Goal: Information Seeking & Learning: Learn about a topic

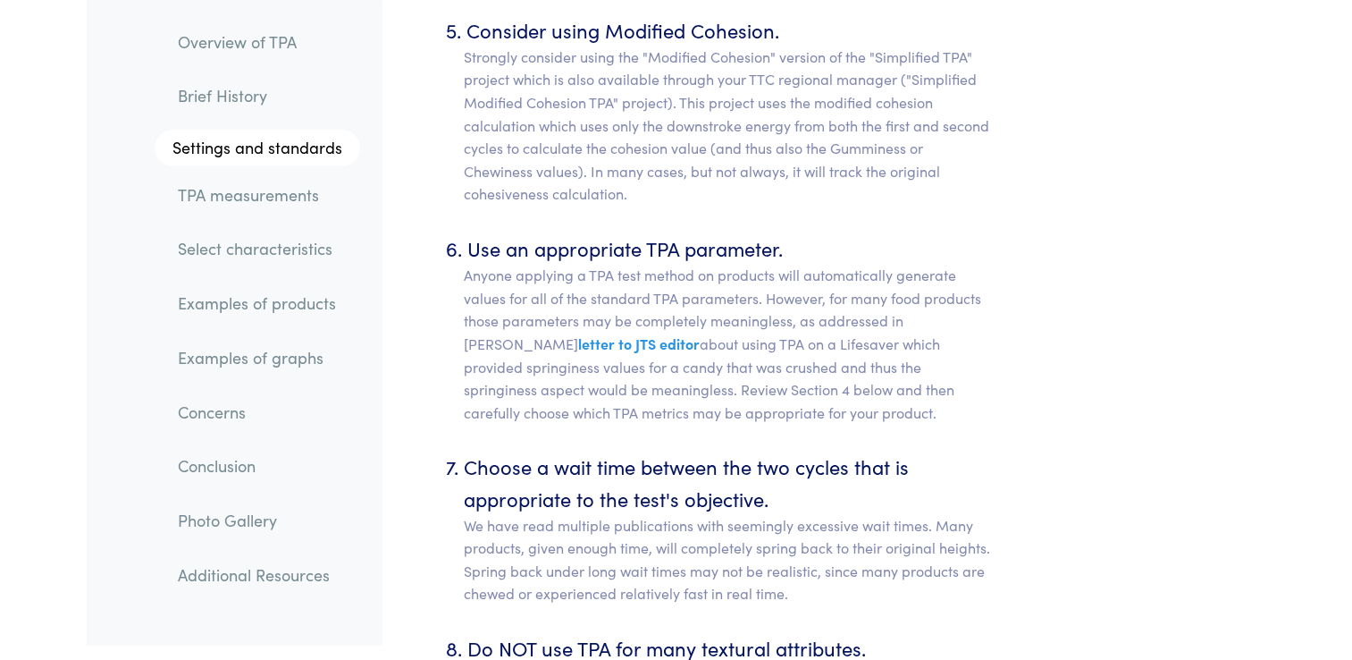
scroll to position [9008, 0]
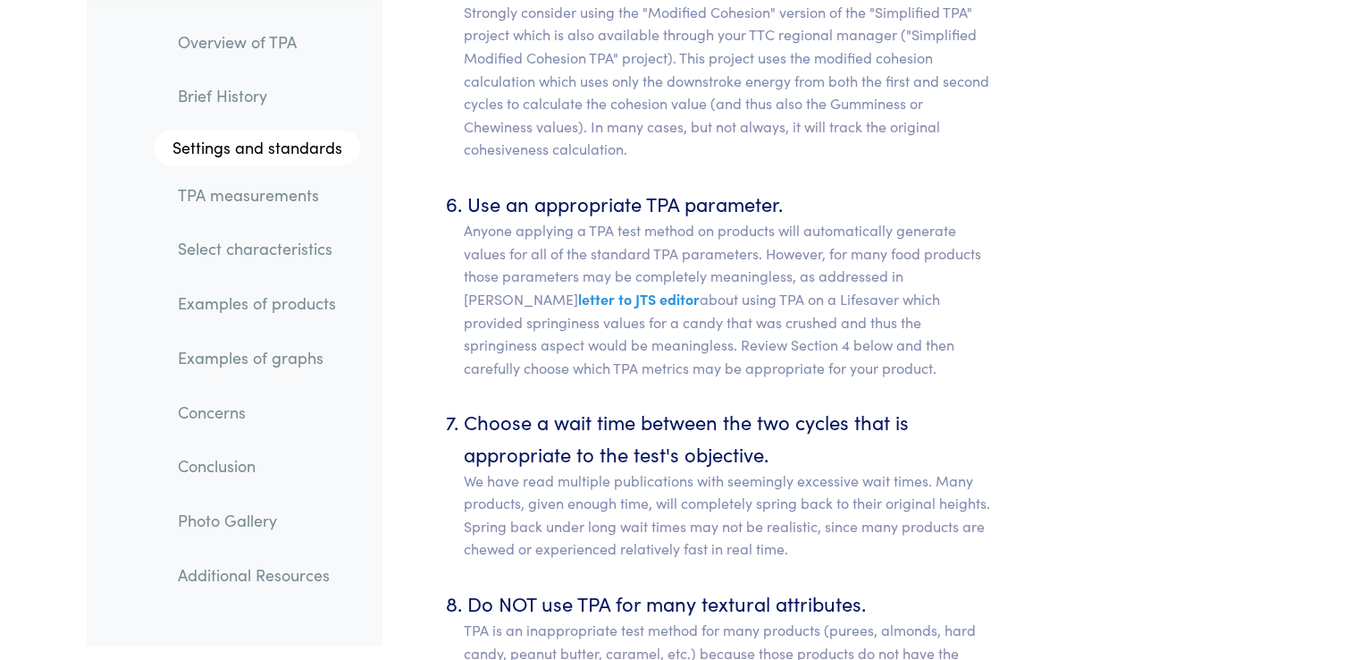
click at [273, 202] on link "TPA measurements" at bounding box center [262, 194] width 197 height 41
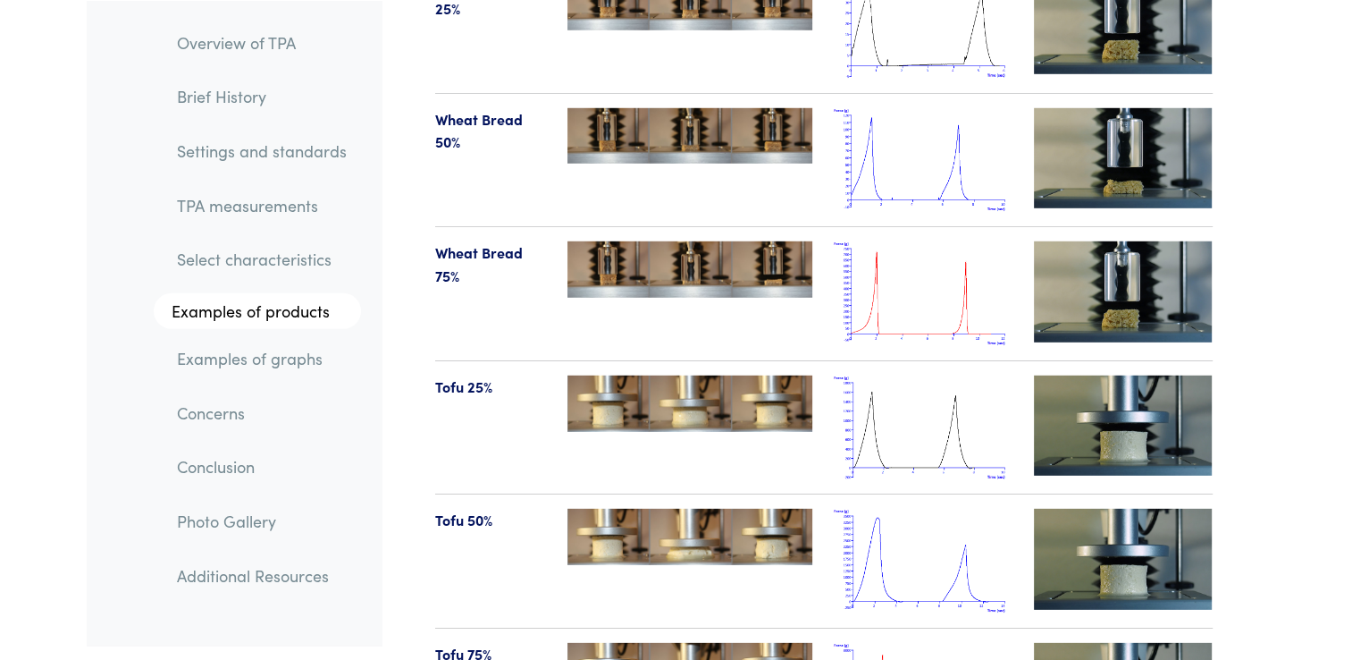
scroll to position [18709, 0]
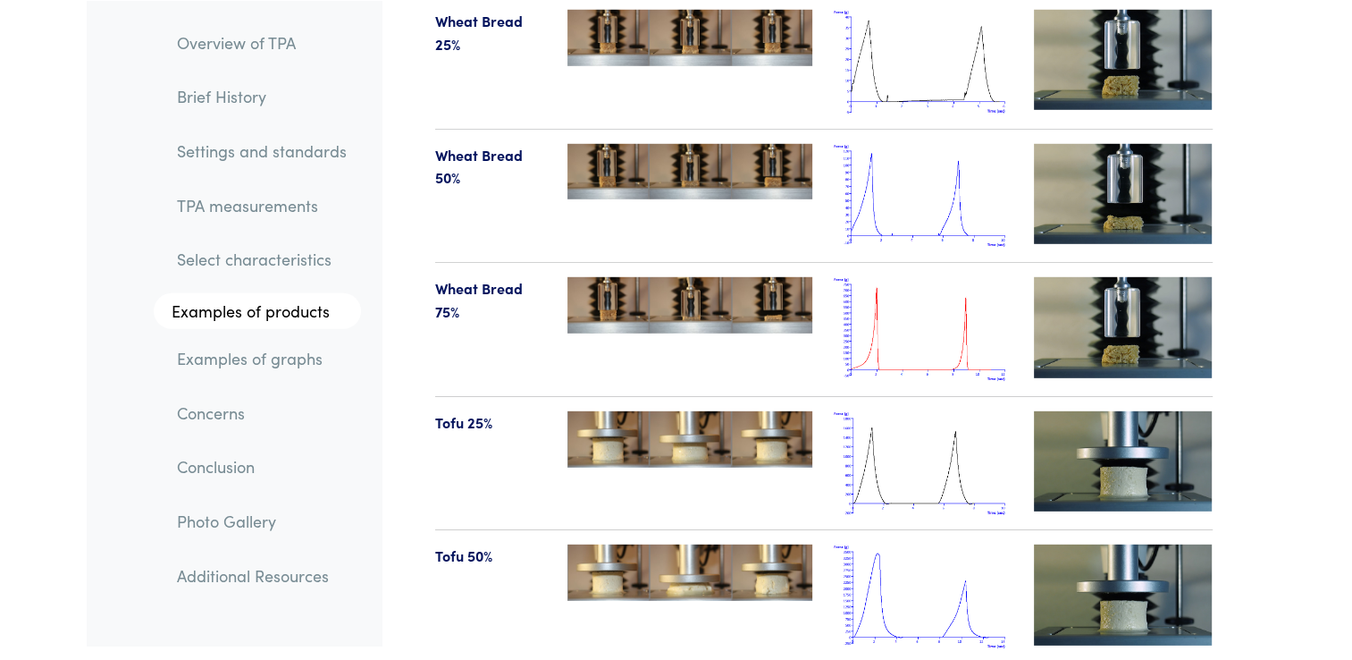
click at [1123, 144] on img at bounding box center [1123, 194] width 179 height 100
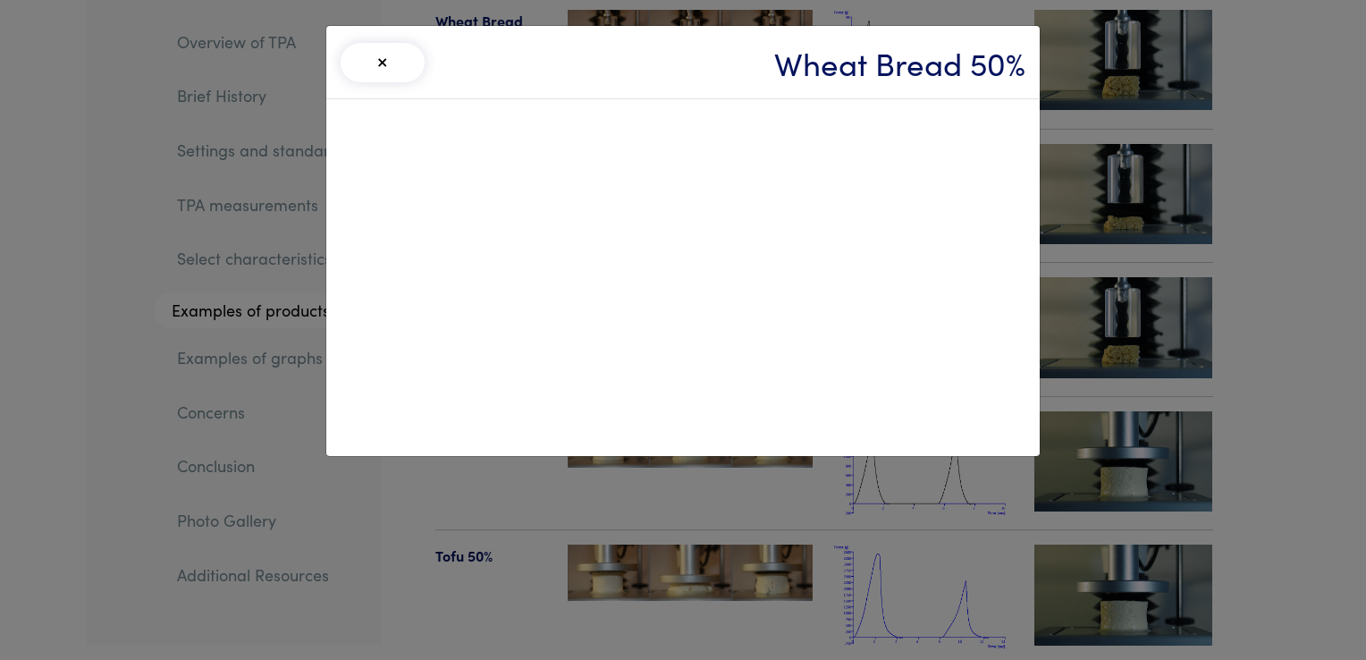
click at [105, 402] on div "× Wheat Bread 50%" at bounding box center [683, 330] width 1366 height 660
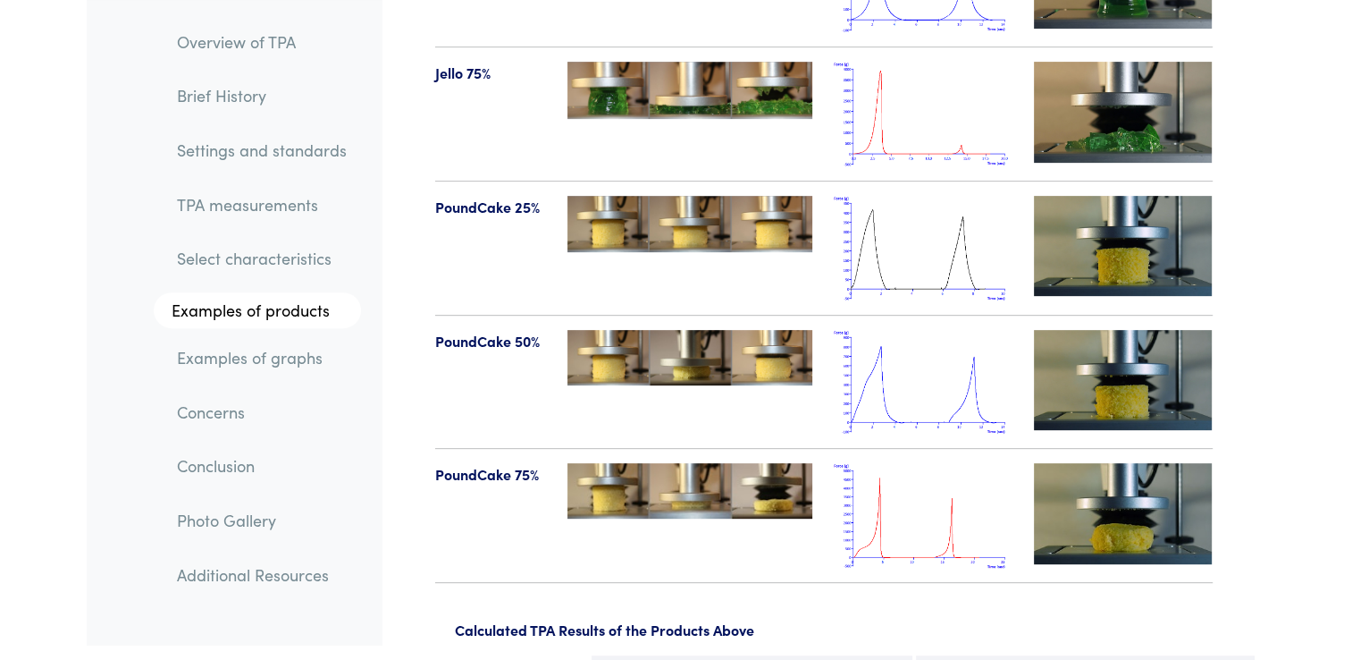
scroll to position [20925, 0]
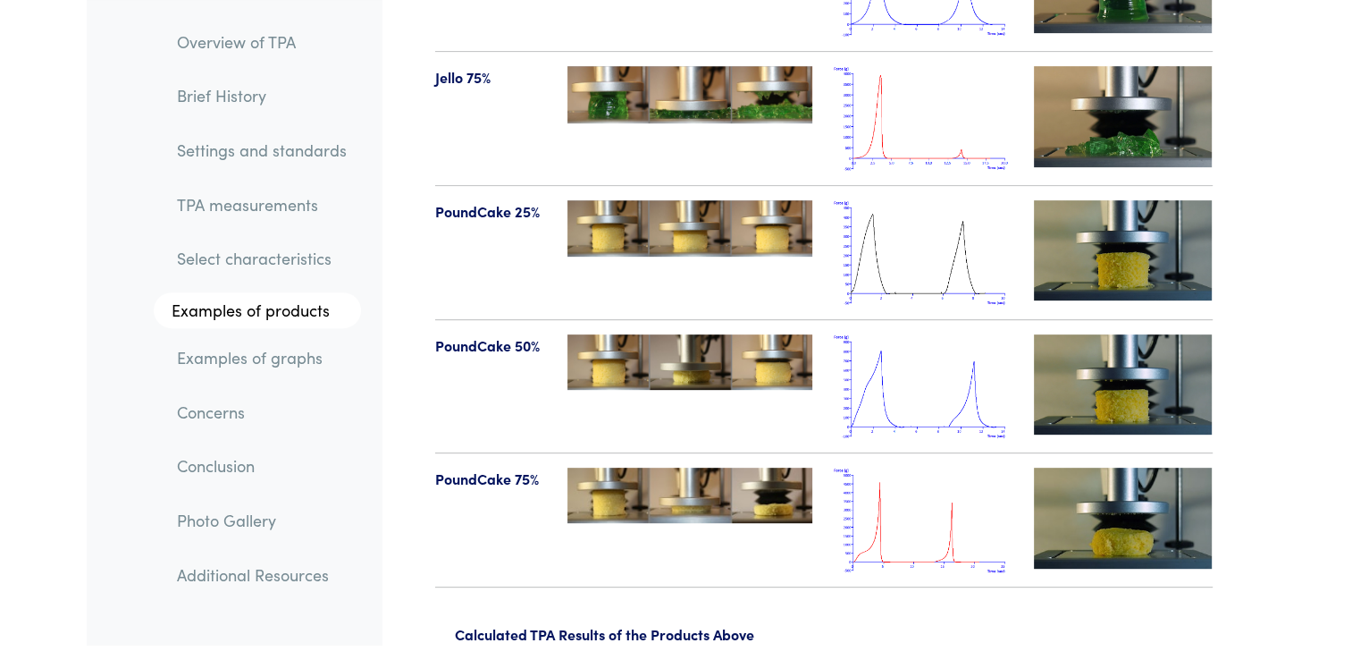
click at [263, 251] on link "Select characteristics" at bounding box center [262, 259] width 198 height 41
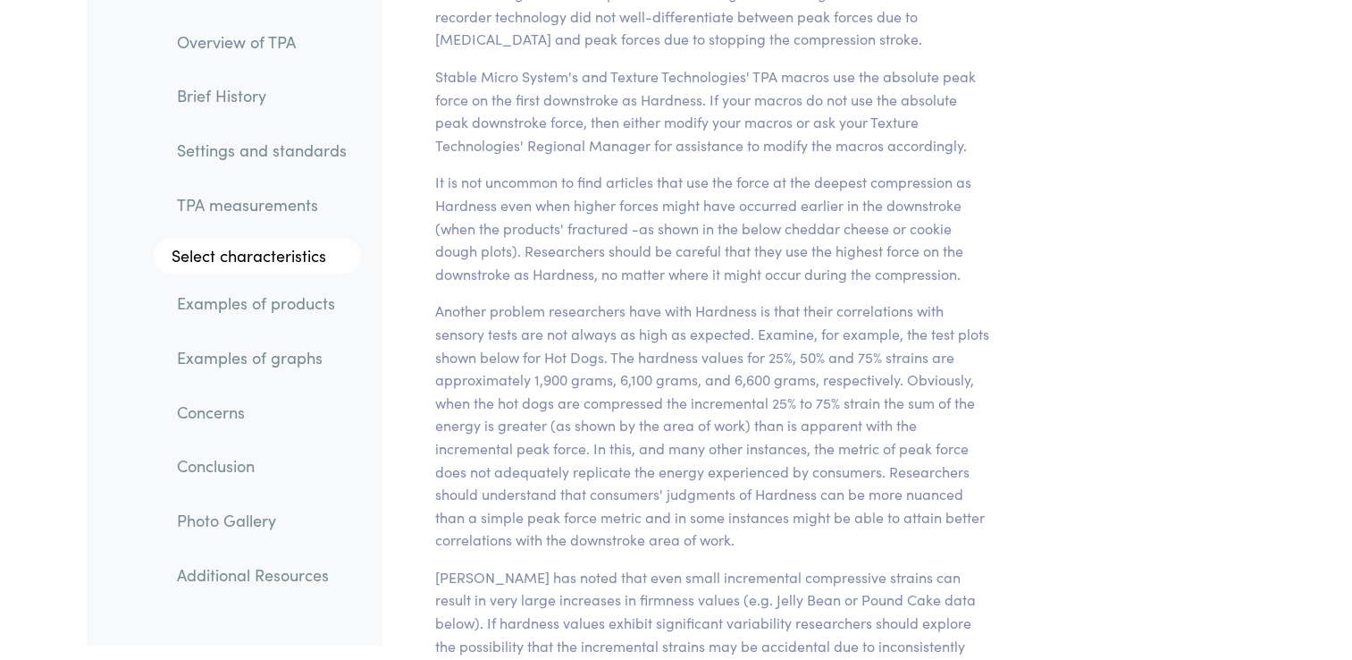
scroll to position [13909, 0]
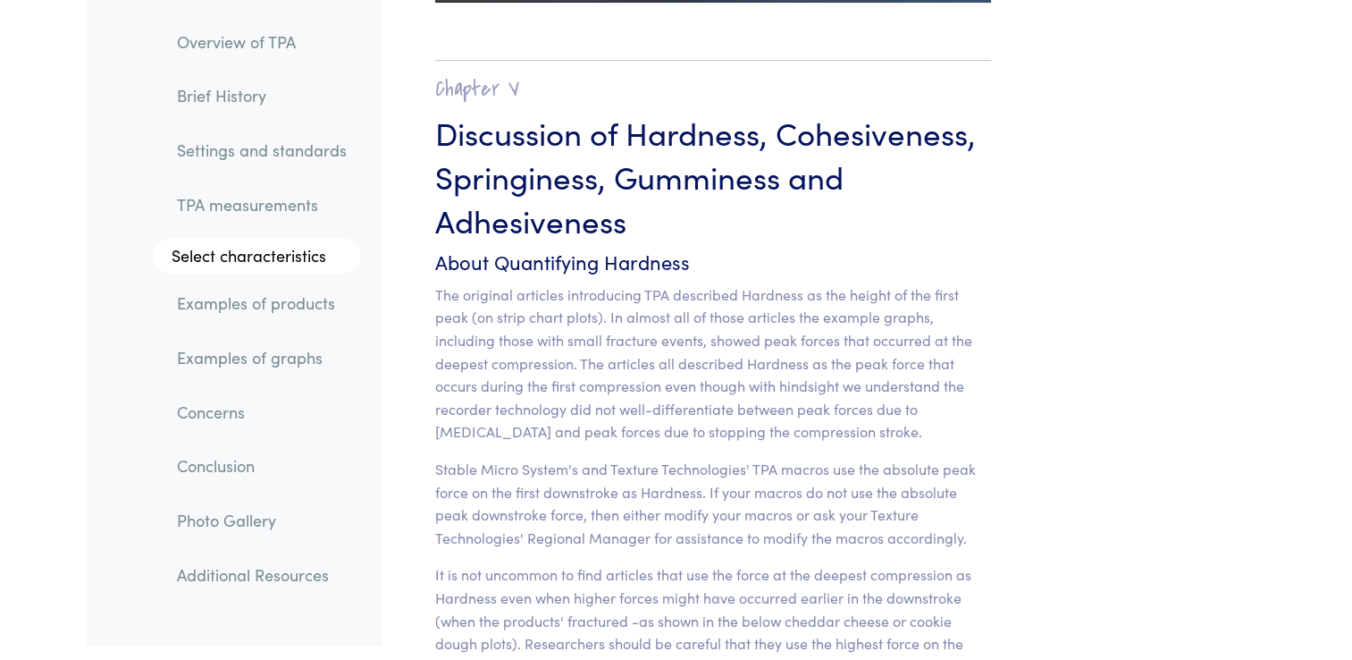
click at [251, 161] on link "Settings and standards" at bounding box center [262, 150] width 198 height 41
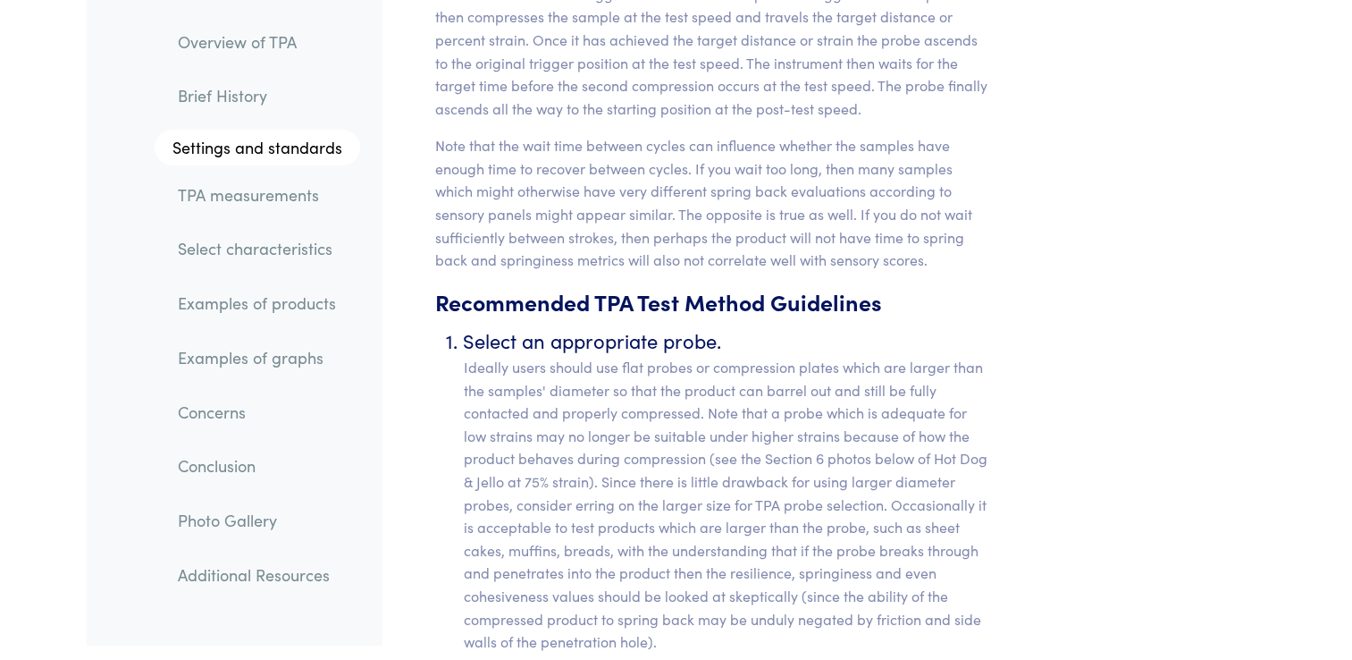
scroll to position [6819, 0]
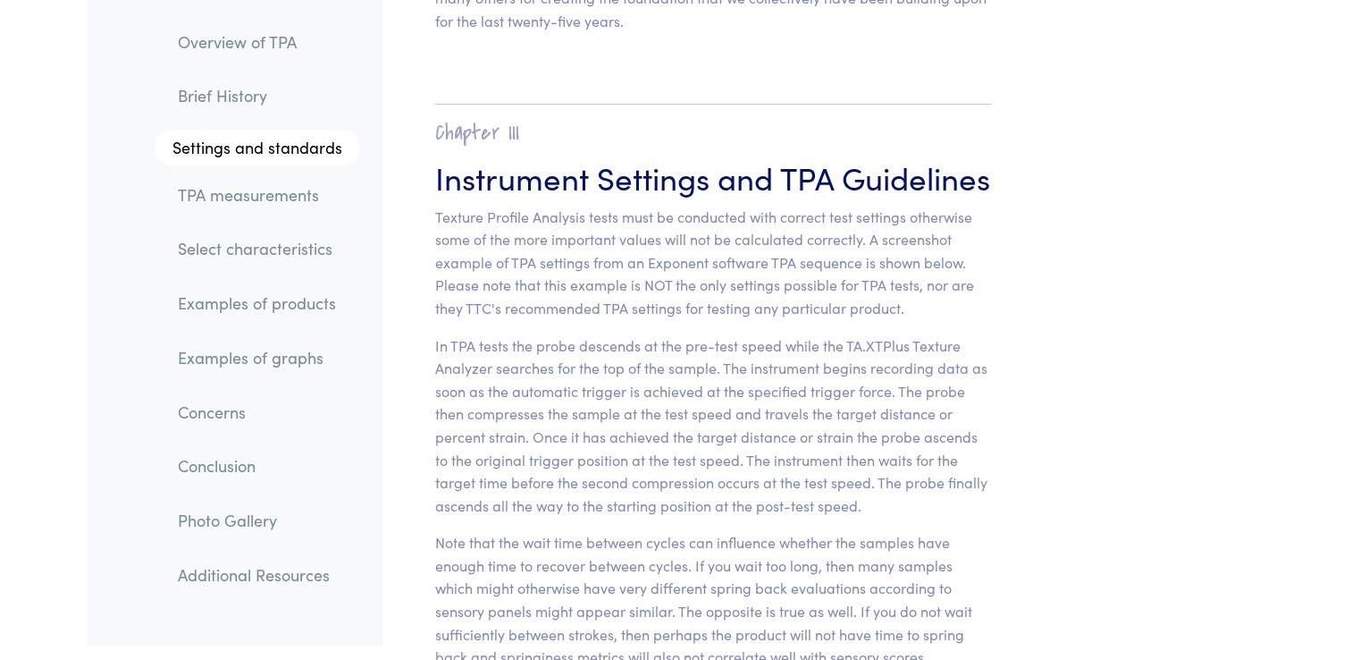
click at [194, 527] on link "Photo Gallery" at bounding box center [262, 520] width 197 height 41
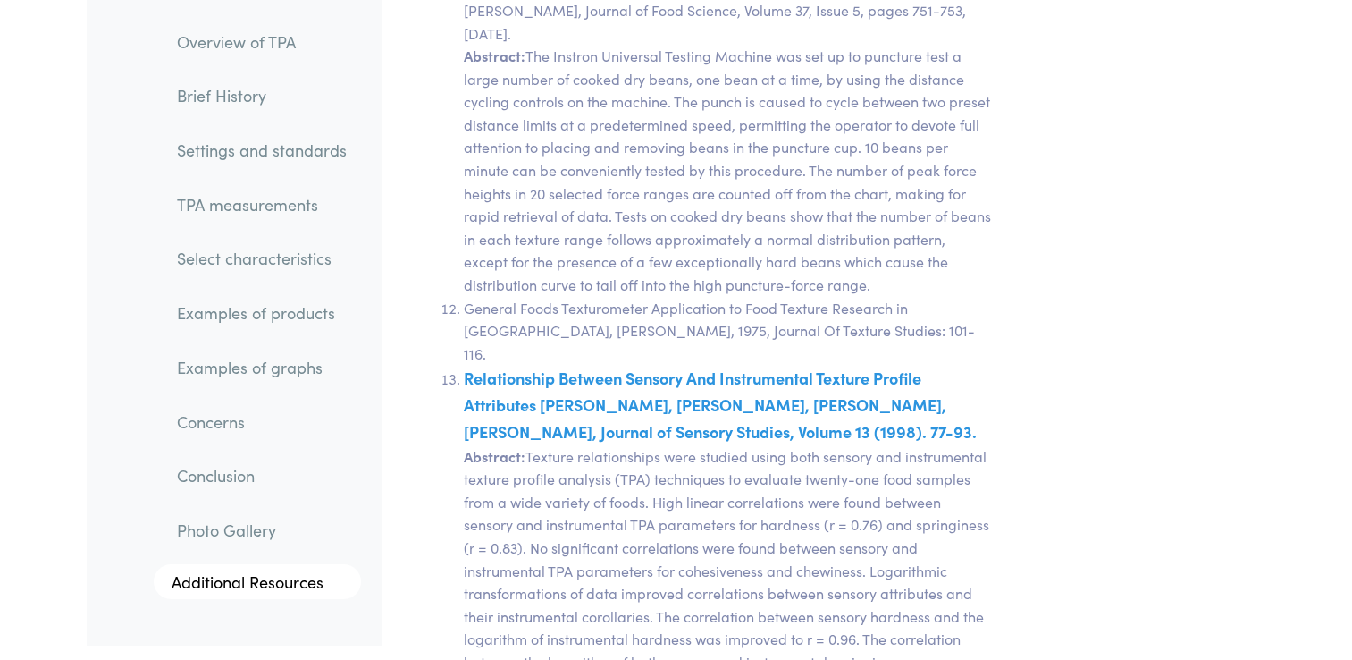
scroll to position [33418, 0]
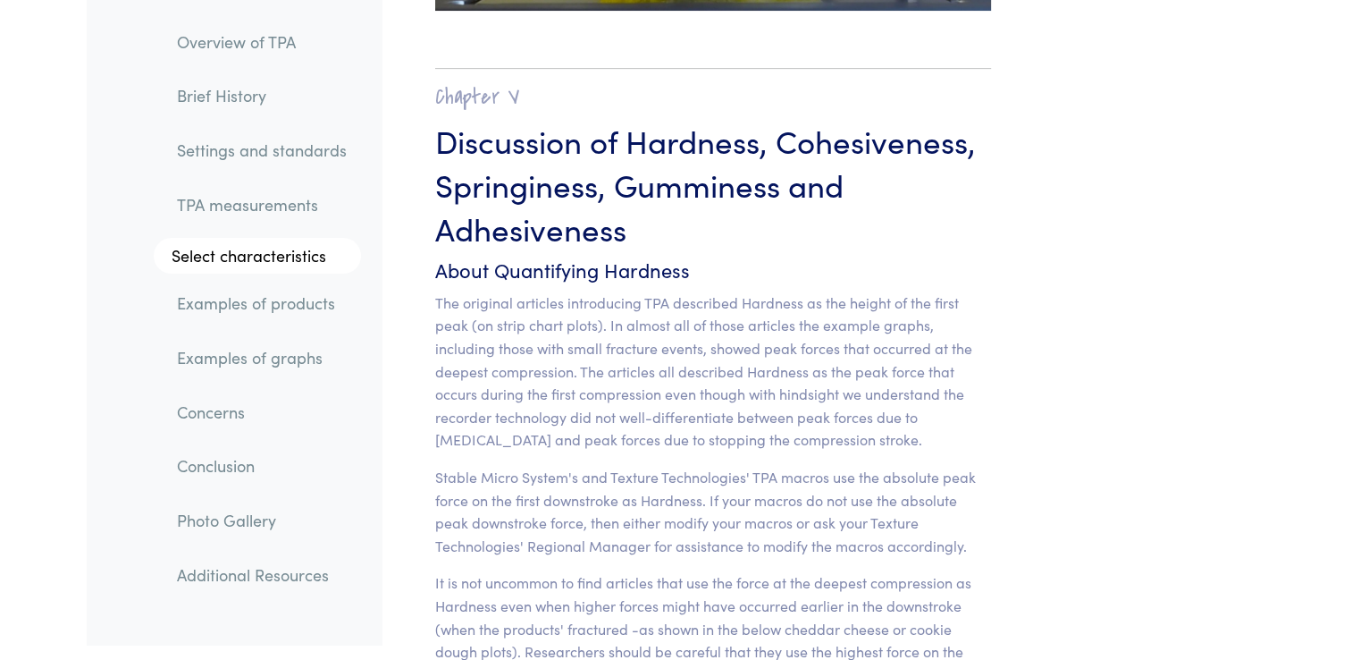
scroll to position [13909, 0]
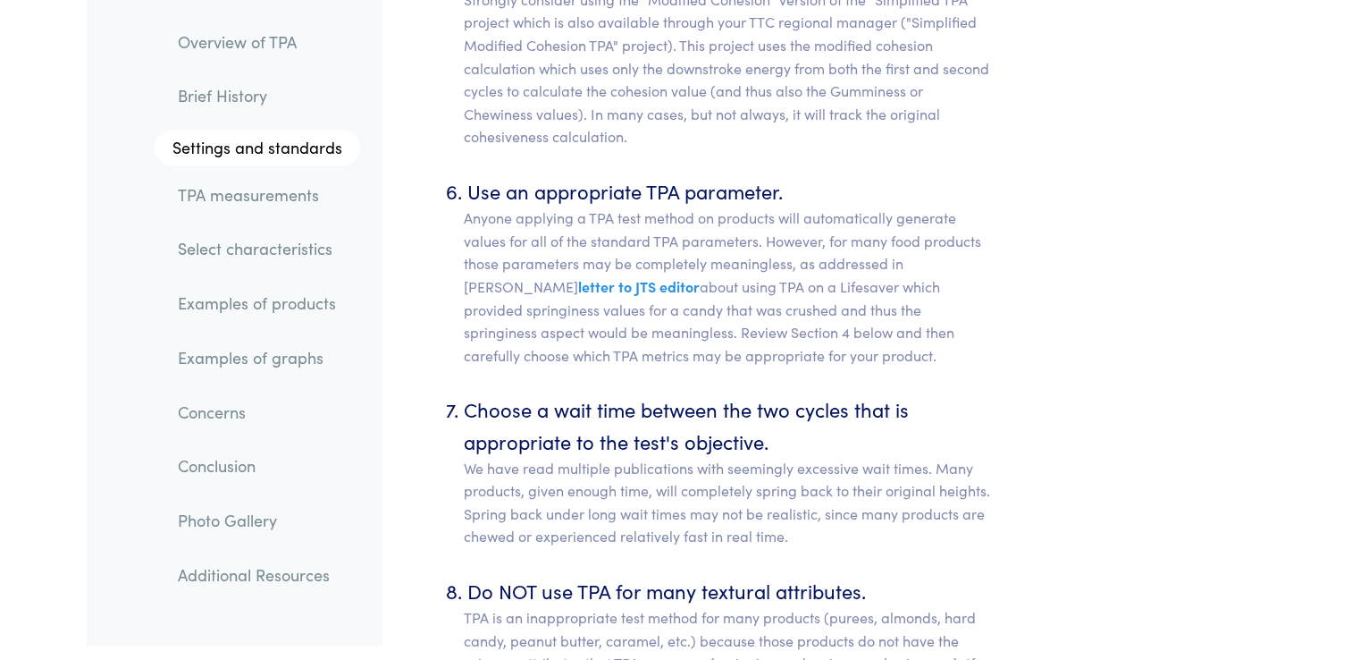
scroll to position [9008, 0]
